Goal: Information Seeking & Learning: Check status

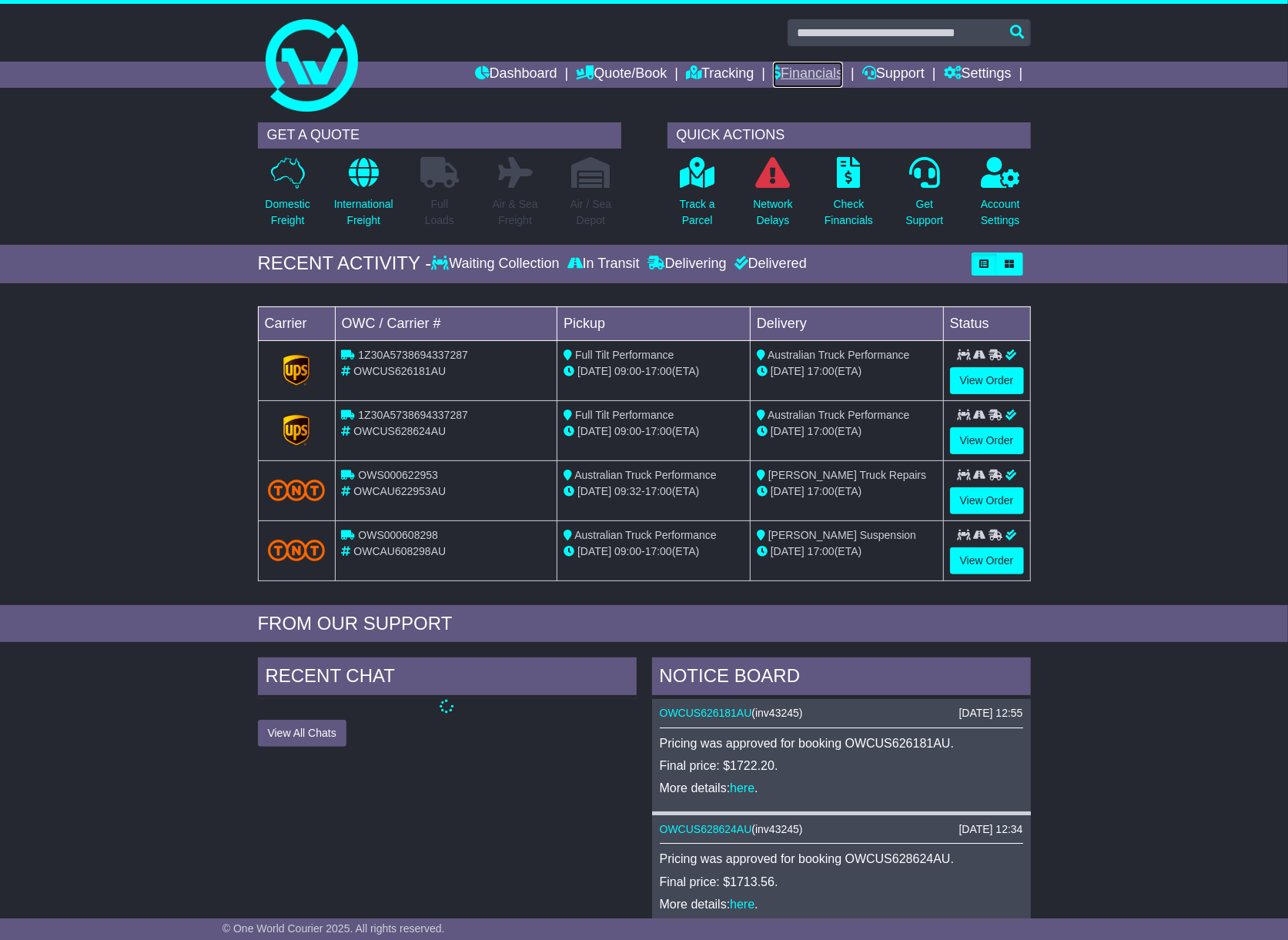
click at [818, 70] on link "Financials" at bounding box center [808, 74] width 70 height 26
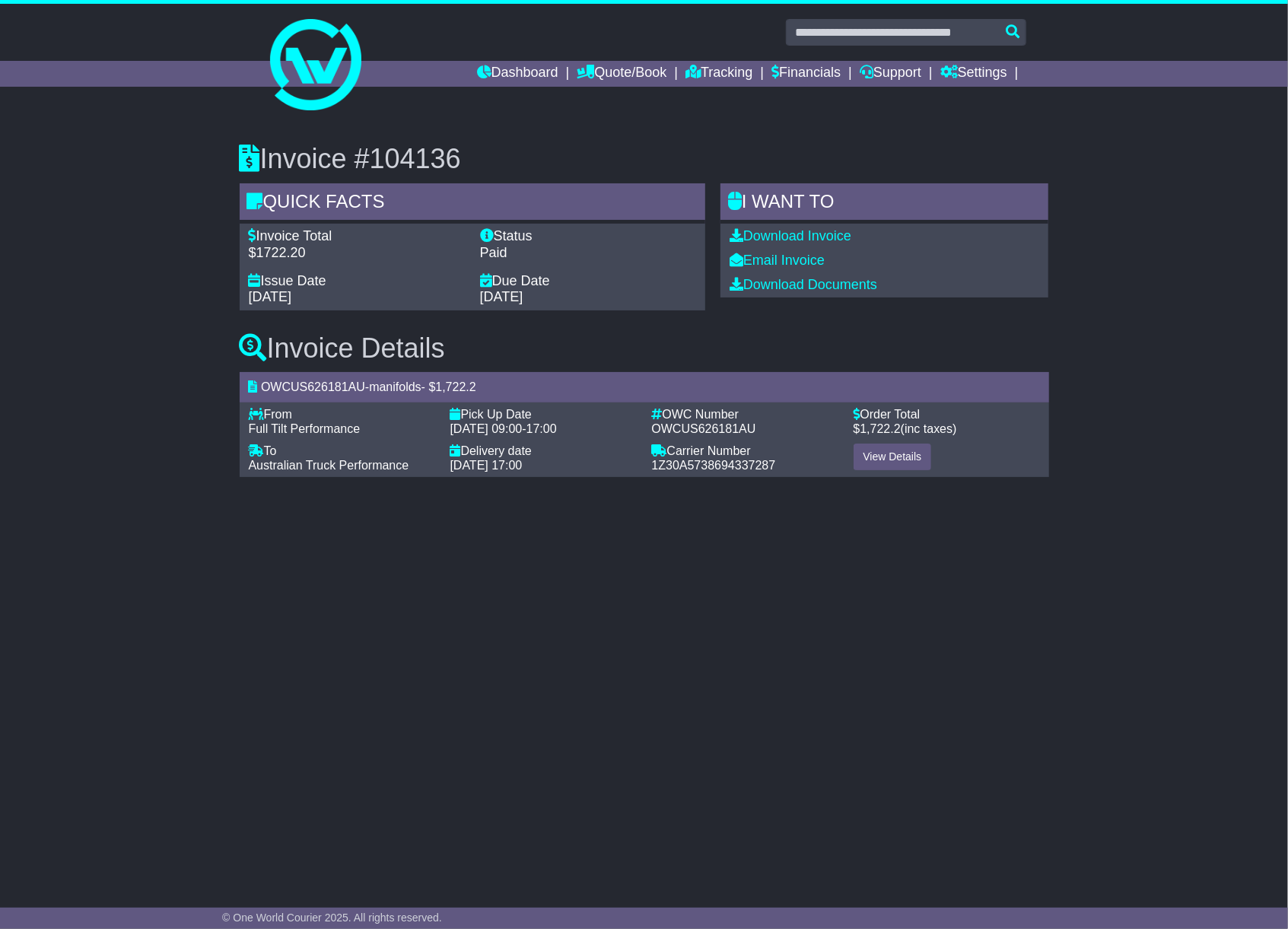
click at [688, 427] on span "OWCUS626181AU" at bounding box center [703, 429] width 104 height 13
click at [686, 427] on span "OWCUS626181AU" at bounding box center [703, 429] width 104 height 13
copy span "OWCUS626181AU"
click at [703, 426] on span "OWCUS628624AU" at bounding box center [703, 429] width 104 height 13
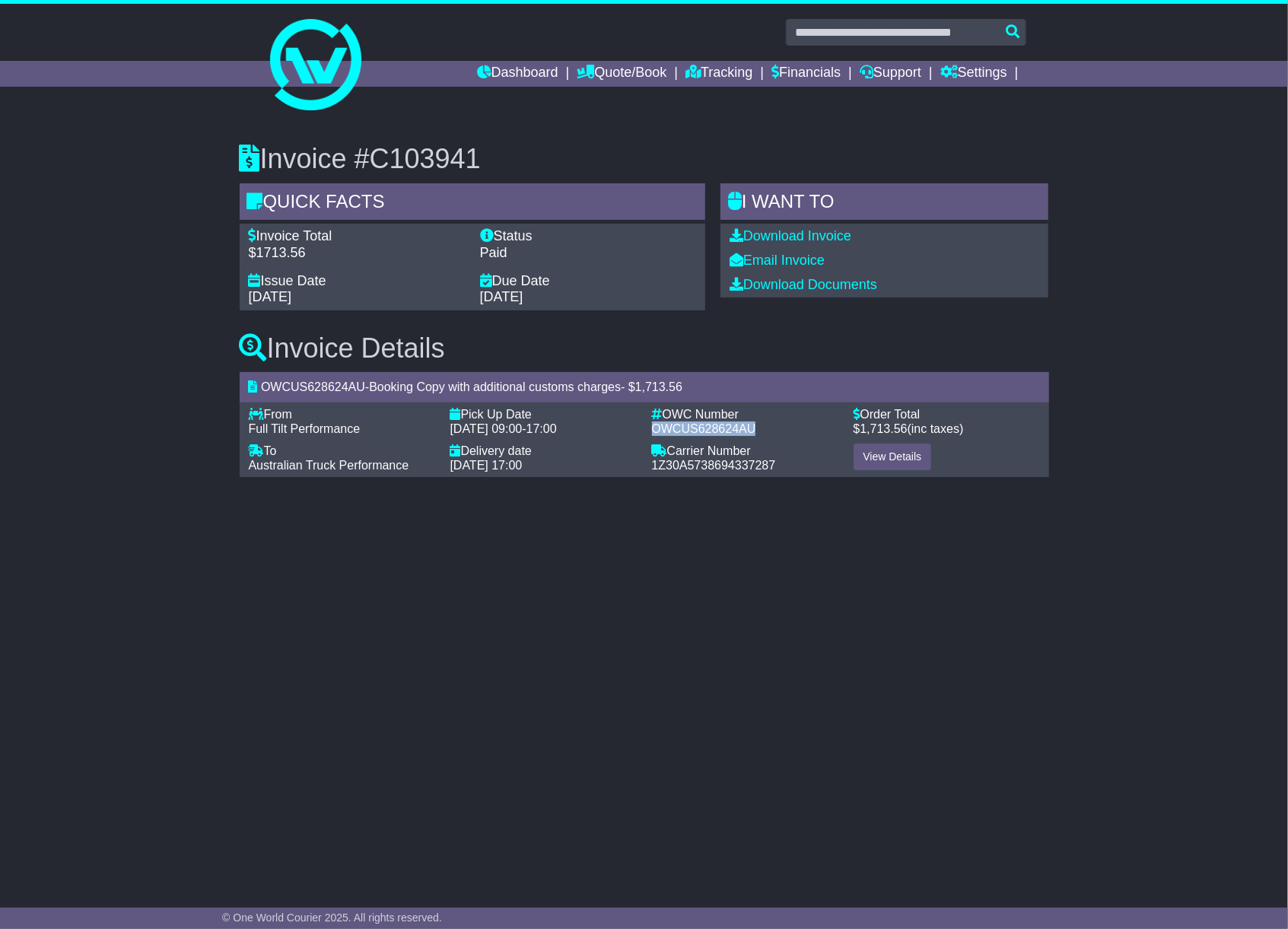
copy span "OWCUS628624AU"
